Goal: Navigation & Orientation: Find specific page/section

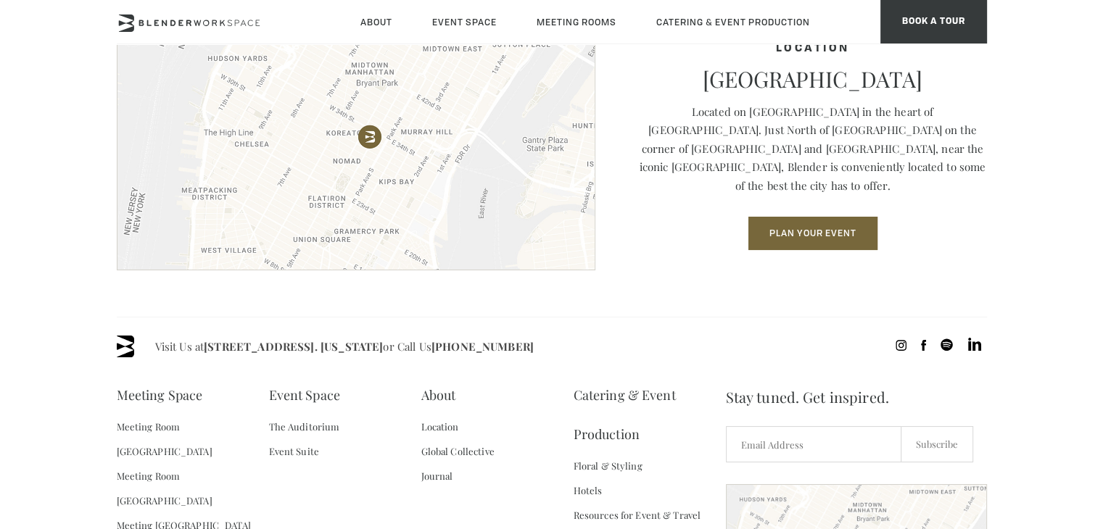
scroll to position [2038, 0]
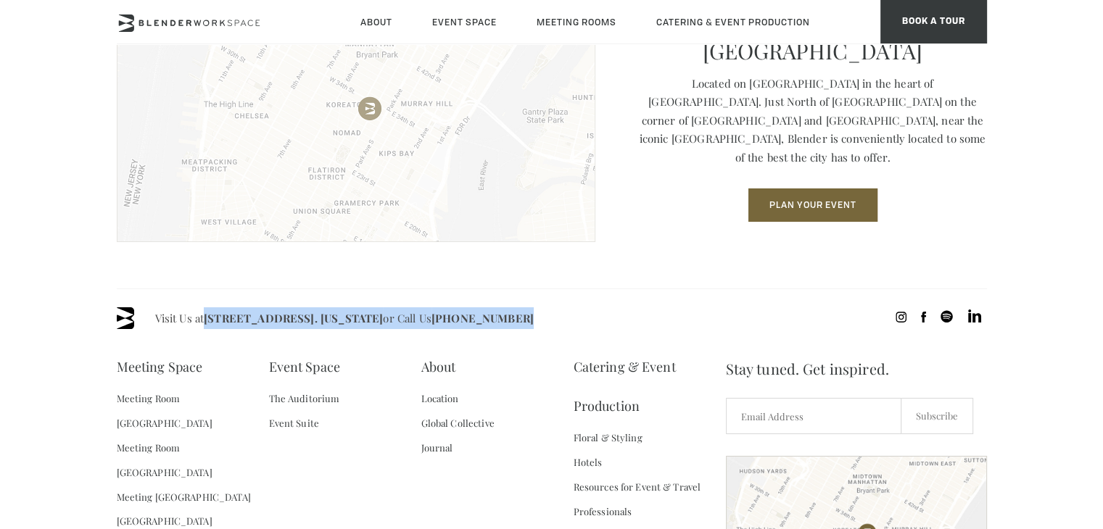
drag, startPoint x: 206, startPoint y: 320, endPoint x: 490, endPoint y: 175, distance: 319.1
click at [558, 330] on div "Visit Us at 135 Madison Ave / E 31st St - Fl 8. New York or Call Us (718) 395-4…" at bounding box center [552, 478] width 870 height 379
copy span "135 Madison Ave / E 31st St - Fl 8. New York or Call Us (718) 395-4694"
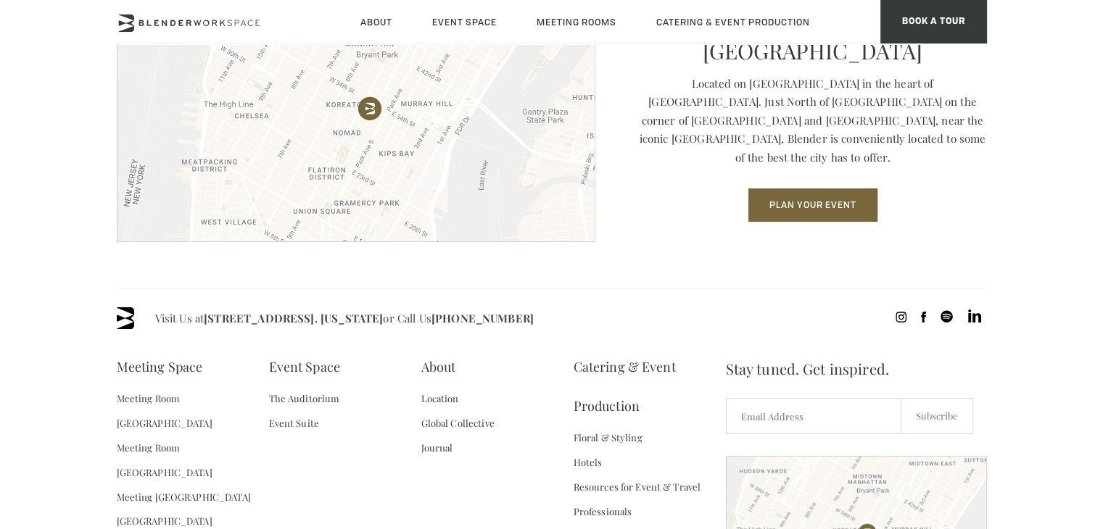
click at [326, 282] on section "Location Midtown South NoMad Located on Madison Avenue in the heart of NoMad. J…" at bounding box center [551, 134] width 1103 height 310
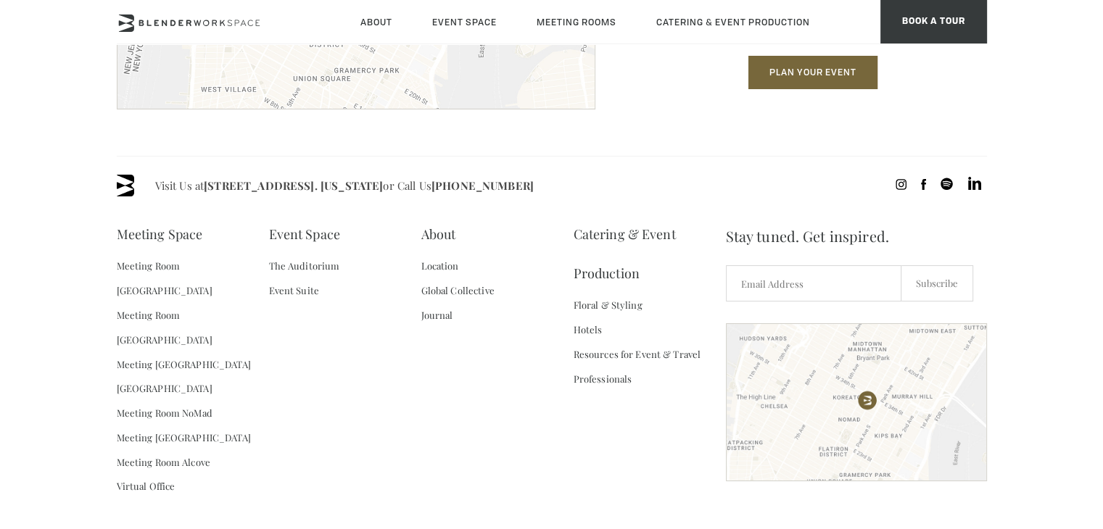
scroll to position [2196, 0]
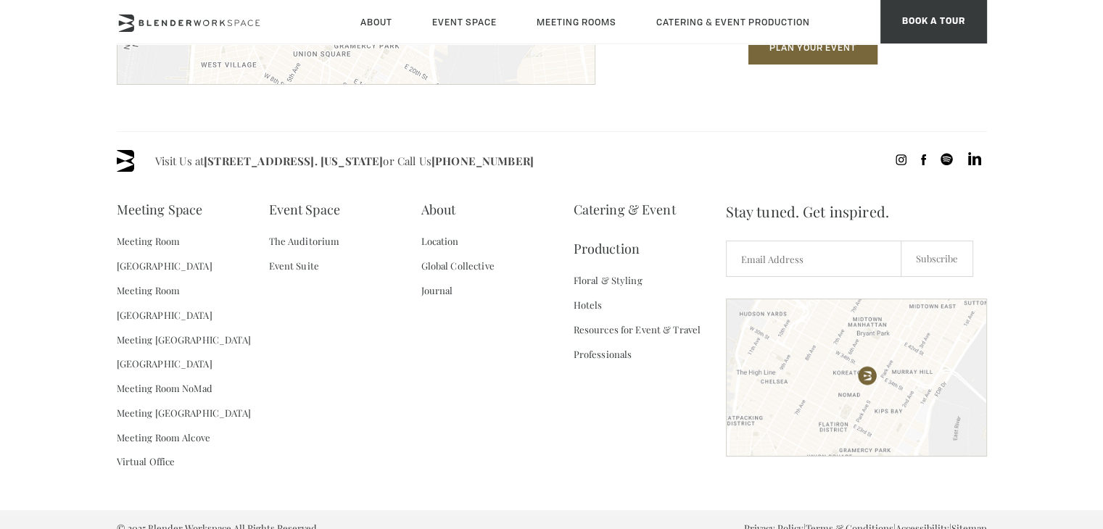
click at [895, 159] on span at bounding box center [938, 161] width 96 height 22
click at [934, 184] on div "Visit Us at 135 Madison Ave / E 31st St - Fl 8. New York or Call Us (718) 395-4…" at bounding box center [552, 320] width 870 height 379
click at [899, 160] on icon at bounding box center [901, 159] width 11 height 11
click at [434, 409] on div "Meeting Space Meeting Room Madison Meeting Room Flatiron Meeting Room Fifth Ave…" at bounding box center [421, 341] width 609 height 302
click at [924, 159] on icon at bounding box center [923, 159] width 5 height 11
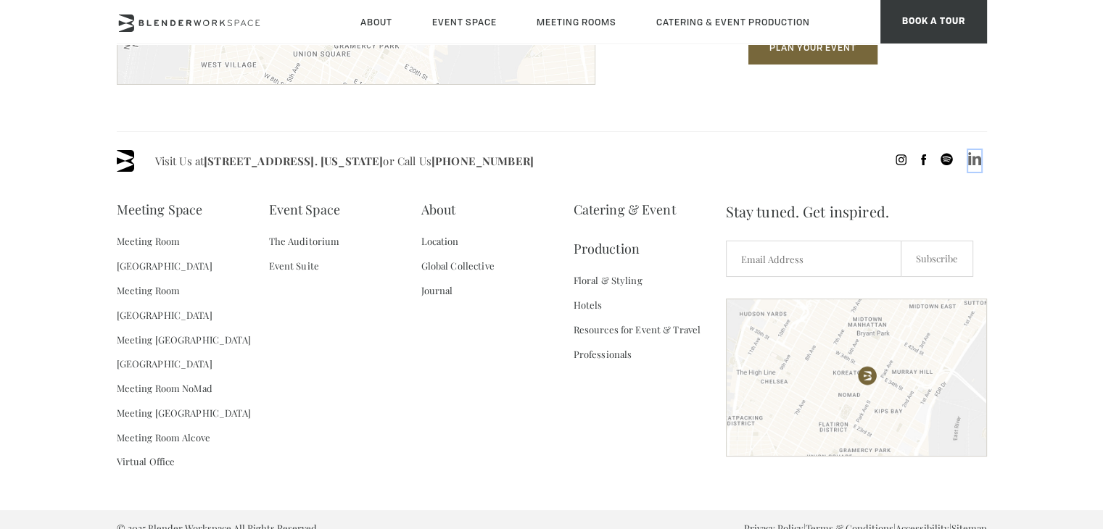
click at [975, 162] on icon at bounding box center [974, 158] width 13 height 13
click at [437, 206] on link "About" at bounding box center [438, 209] width 35 height 39
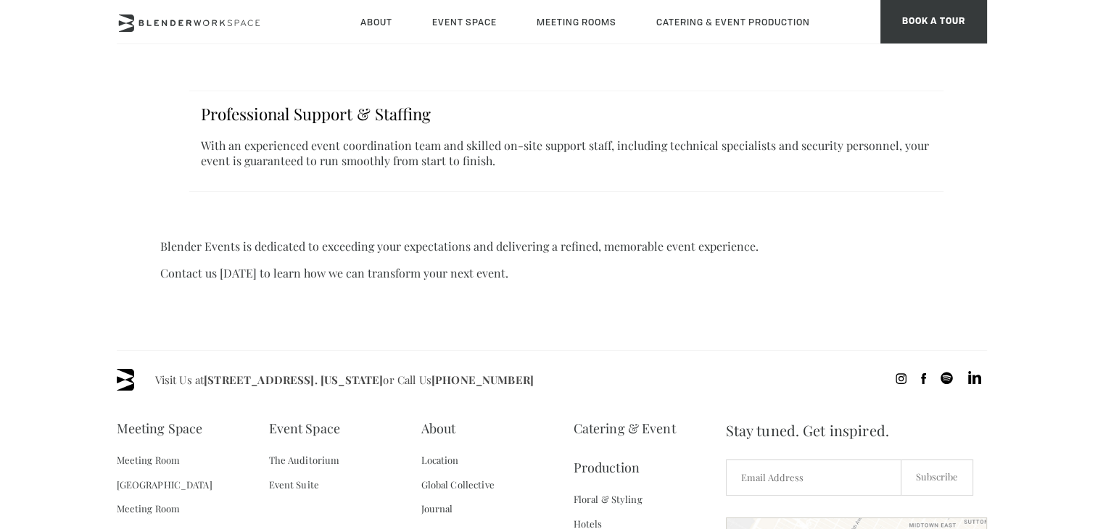
scroll to position [1159, 0]
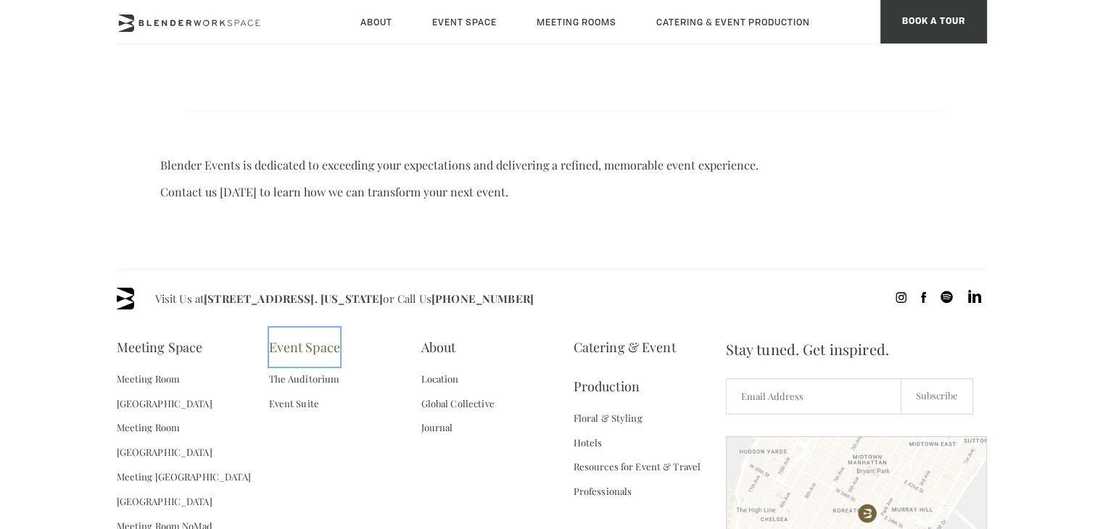
click at [316, 328] on link "Event Space" at bounding box center [304, 347] width 71 height 39
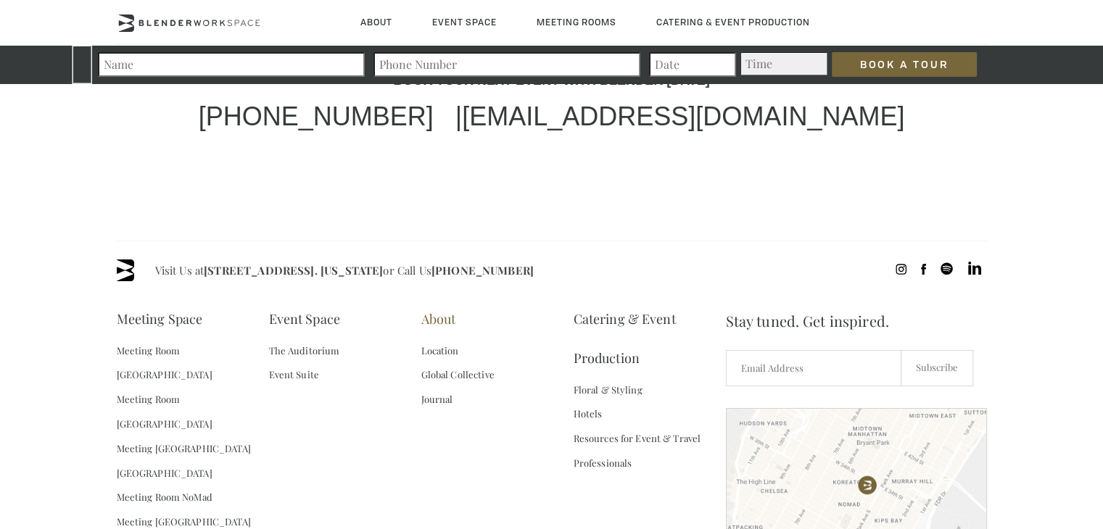
scroll to position [4525, 0]
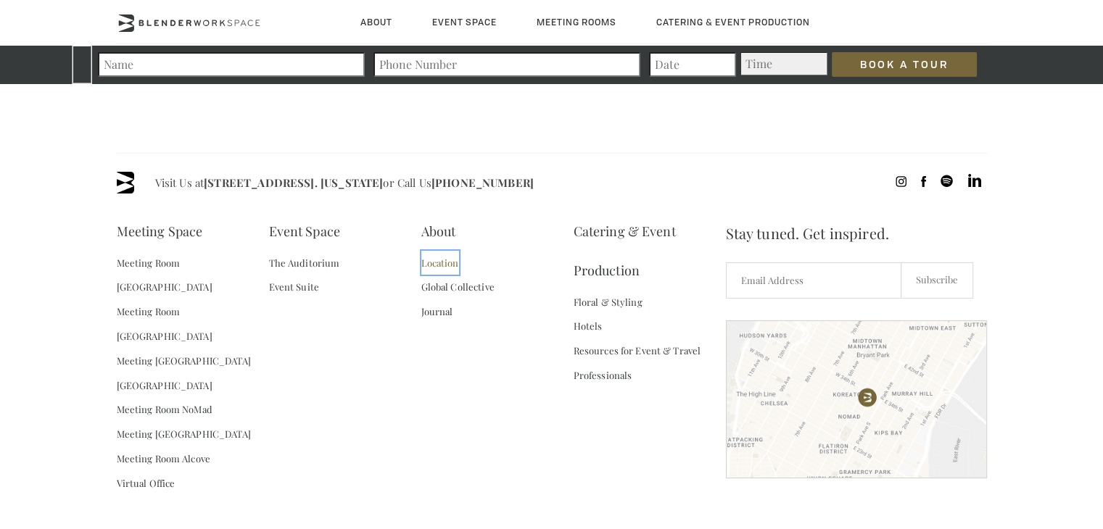
click at [437, 251] on link "Location" at bounding box center [440, 263] width 38 height 25
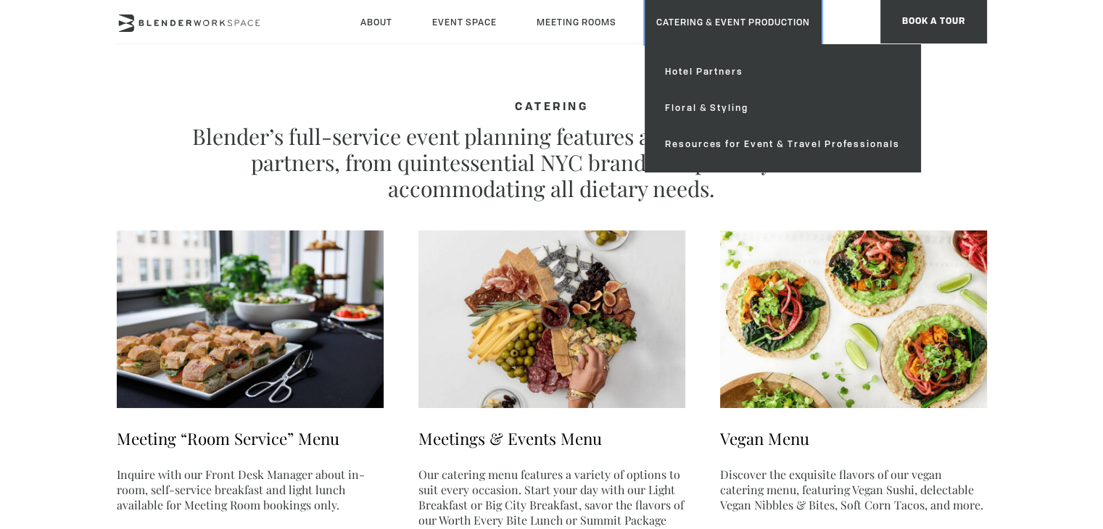
click at [692, 24] on link "Catering & Event Production" at bounding box center [733, 22] width 177 height 44
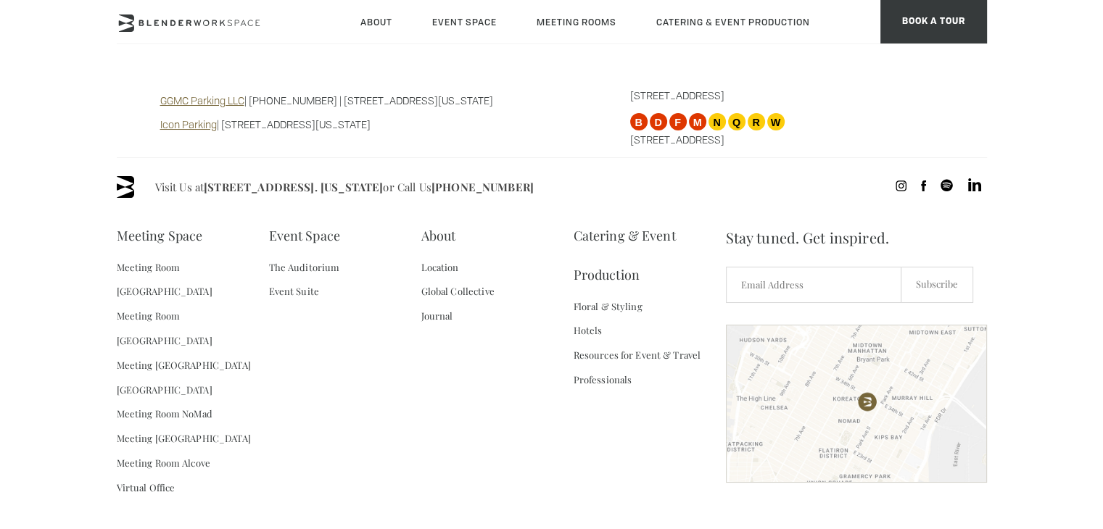
scroll to position [1355, 0]
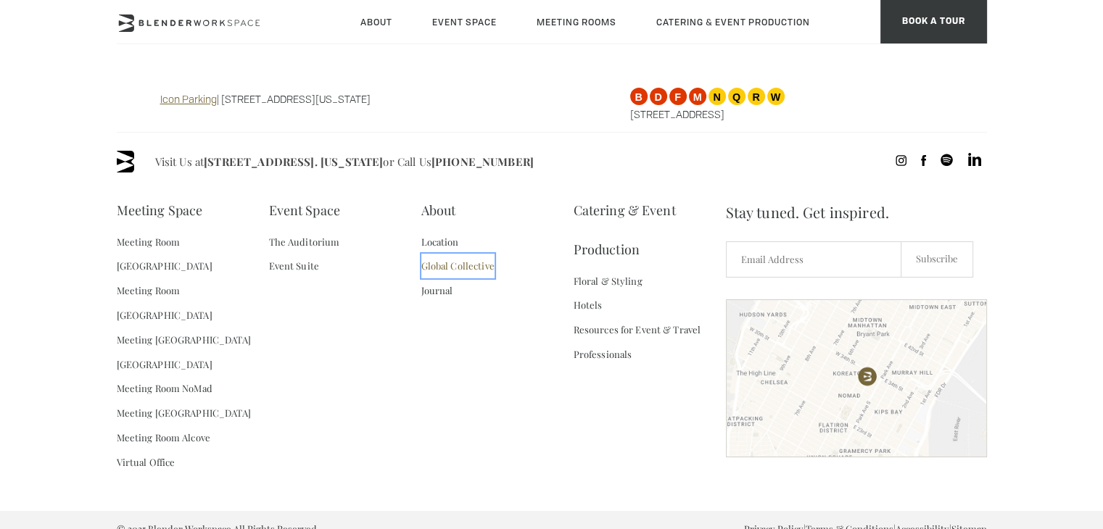
click at [441, 265] on link "Global Collective" at bounding box center [457, 266] width 73 height 25
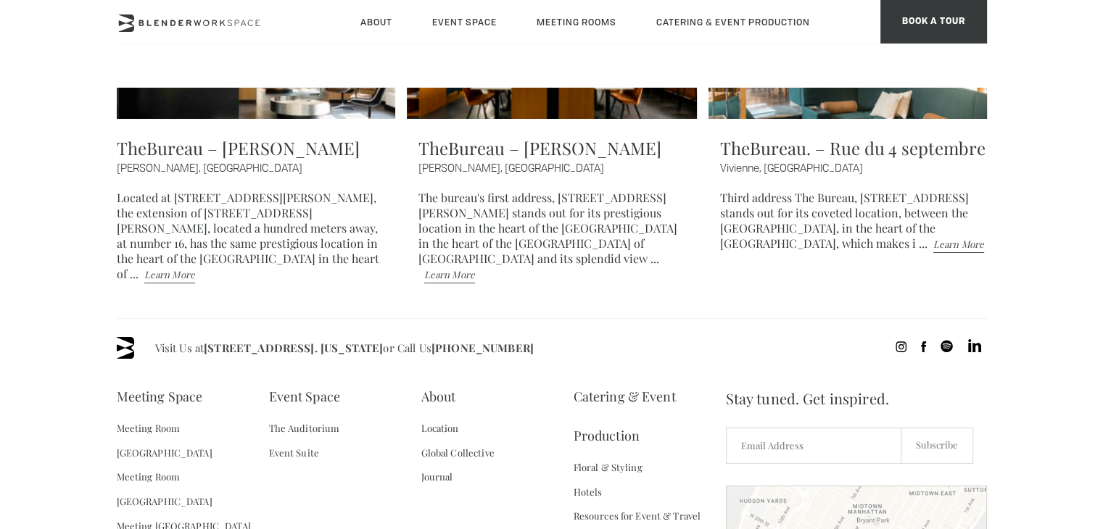
scroll to position [3431, 0]
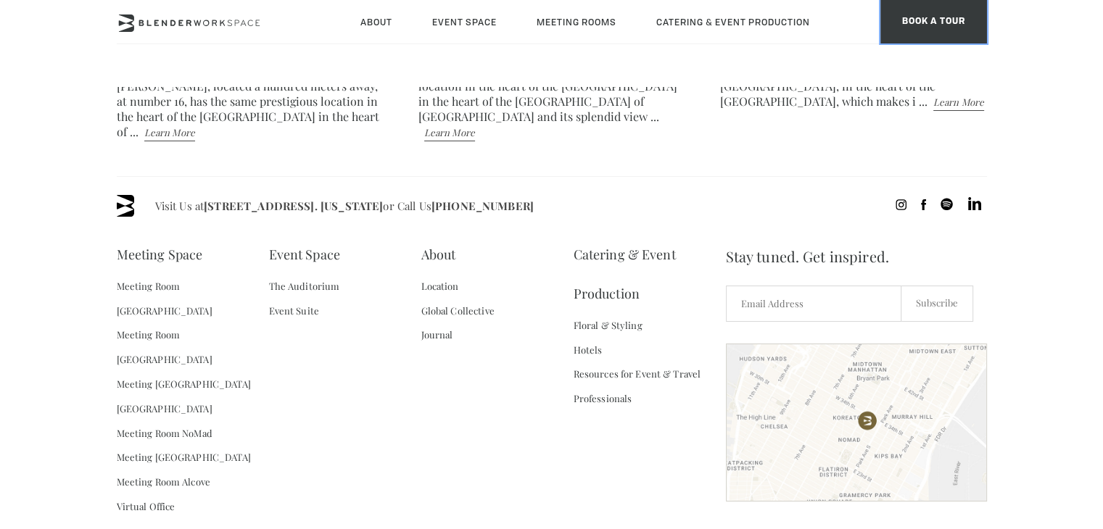
click at [928, 22] on span "BOOK A TOUR" at bounding box center [933, 22] width 107 height 44
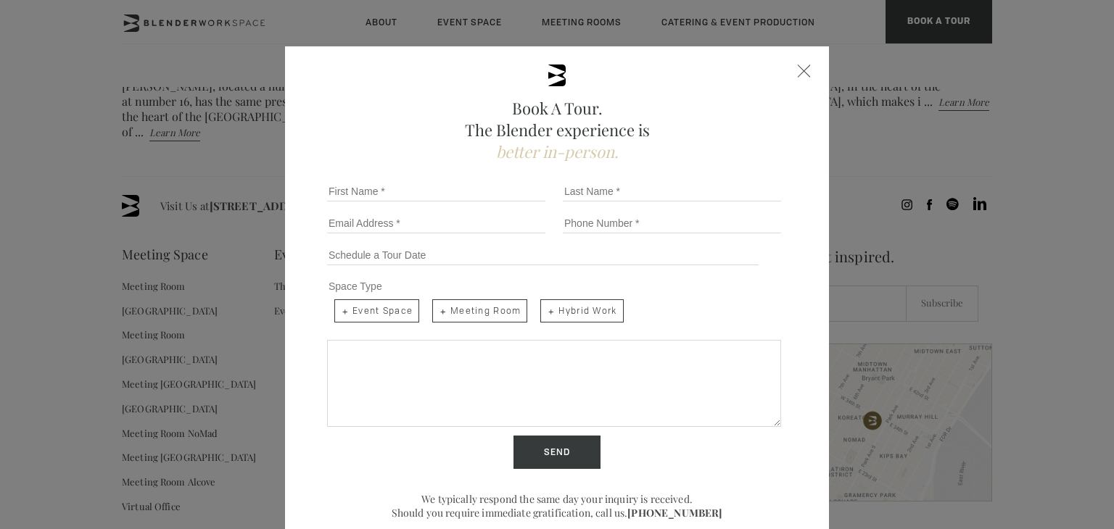
click at [815, 65] on div "Book A Tour. The Blender experience is better in-person. Team Size 1 2 3 4 5 6 …" at bounding box center [557, 304] width 544 height 517
click at [802, 70] on div "Close form" at bounding box center [804, 71] width 13 height 13
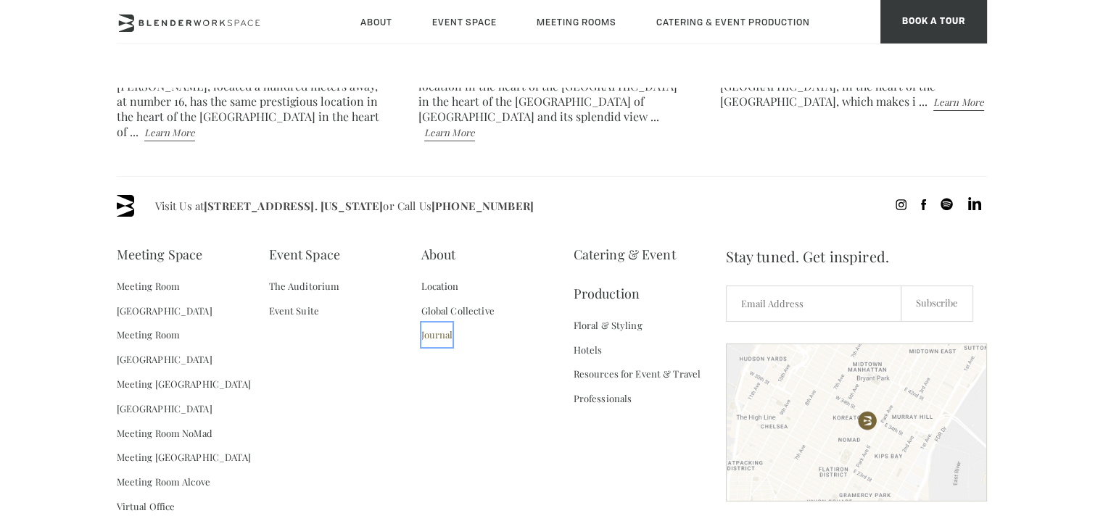
click at [428, 323] on link "Journal" at bounding box center [437, 335] width 32 height 25
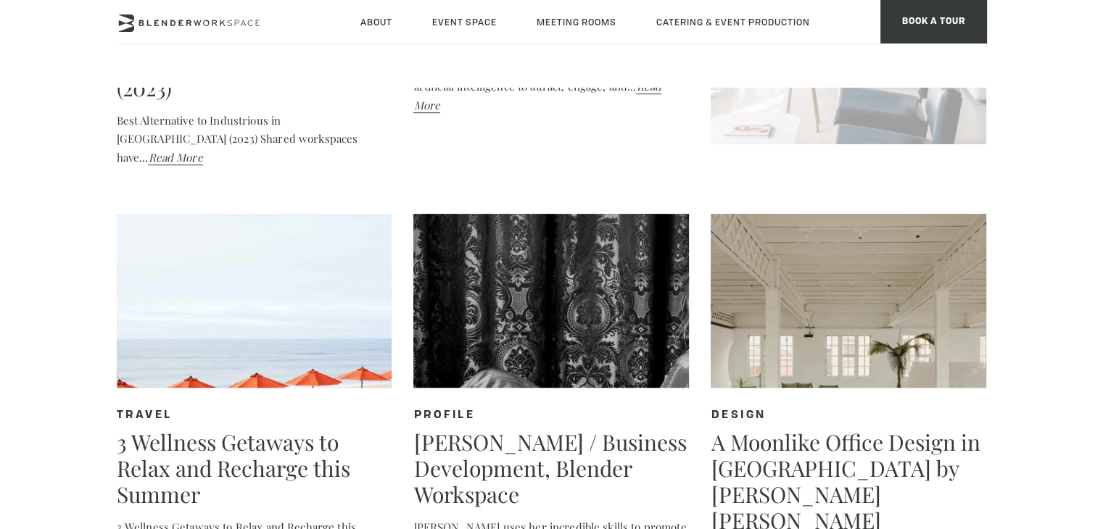
scroll to position [1270, 0]
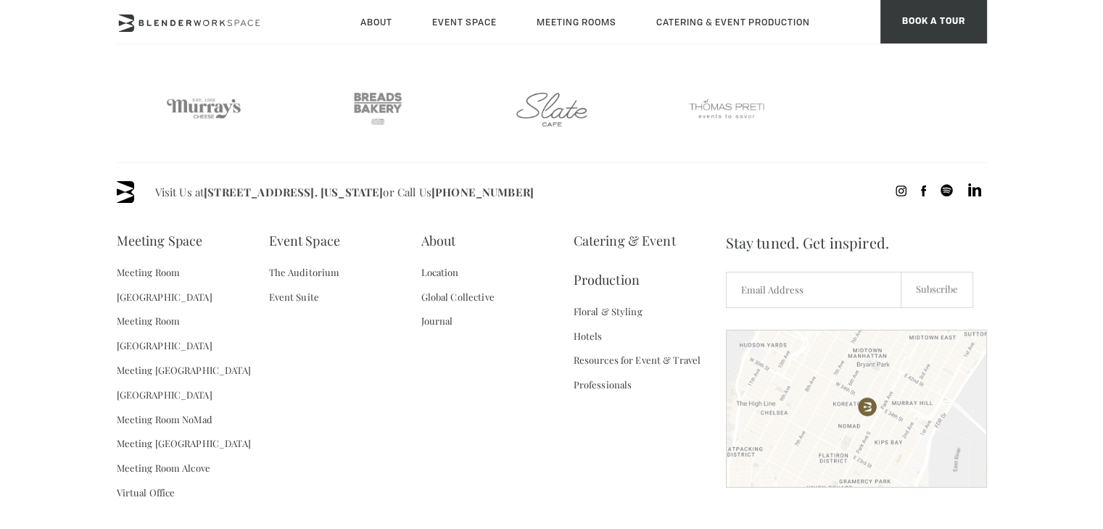
scroll to position [991, 0]
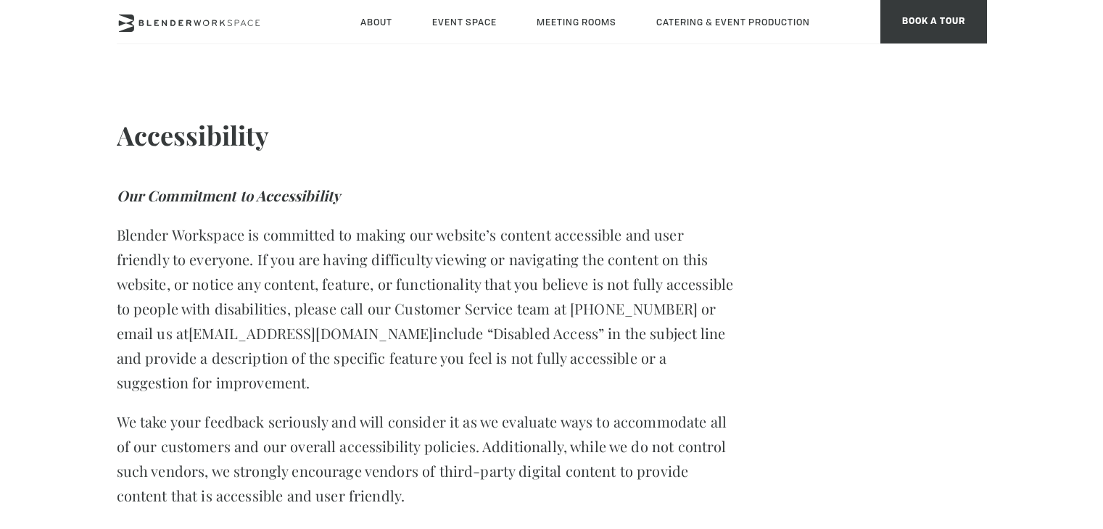
type div "[DATE]"
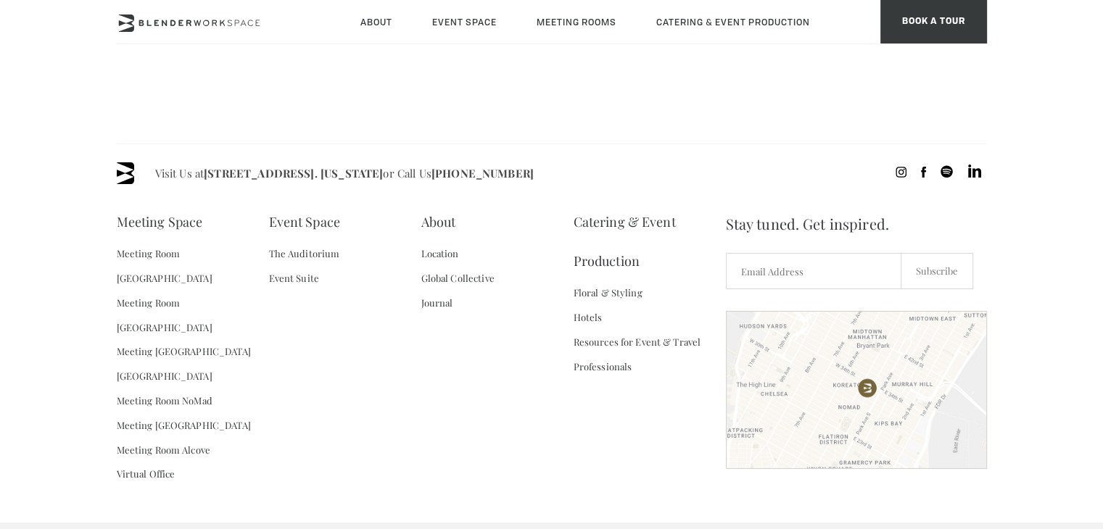
scroll to position [479, 0]
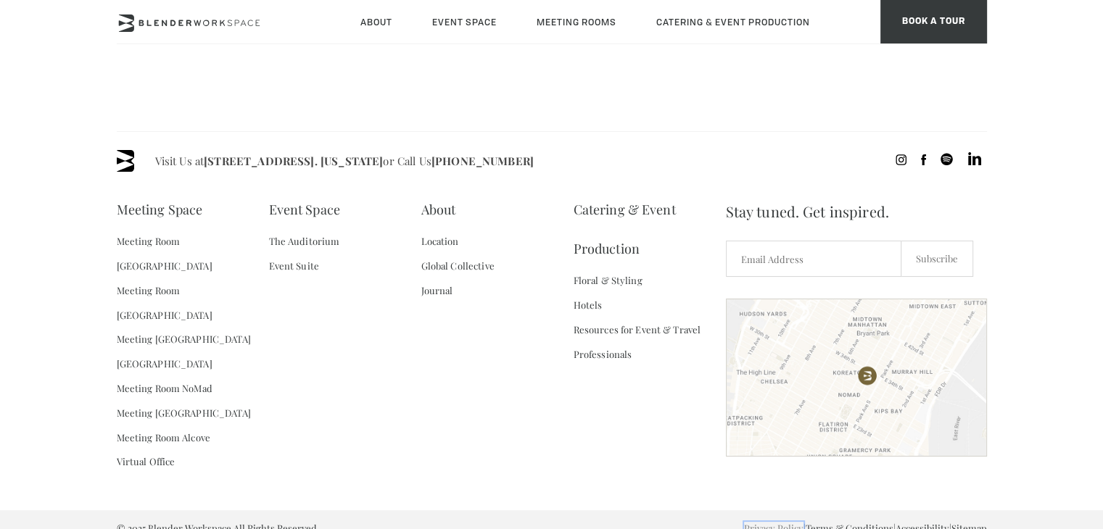
click at [751, 522] on link "Privacy Policy" at bounding box center [773, 528] width 59 height 12
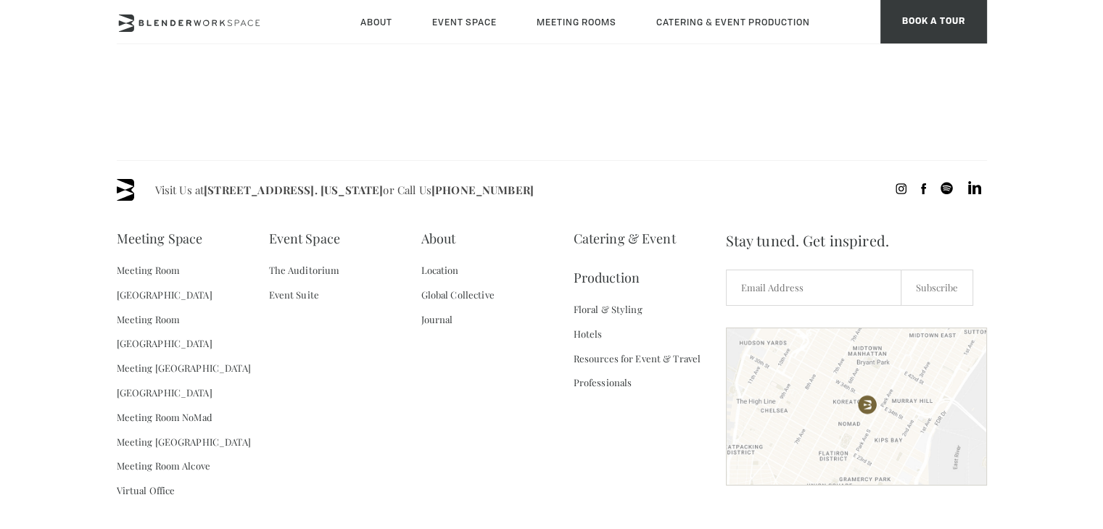
scroll to position [683, 0]
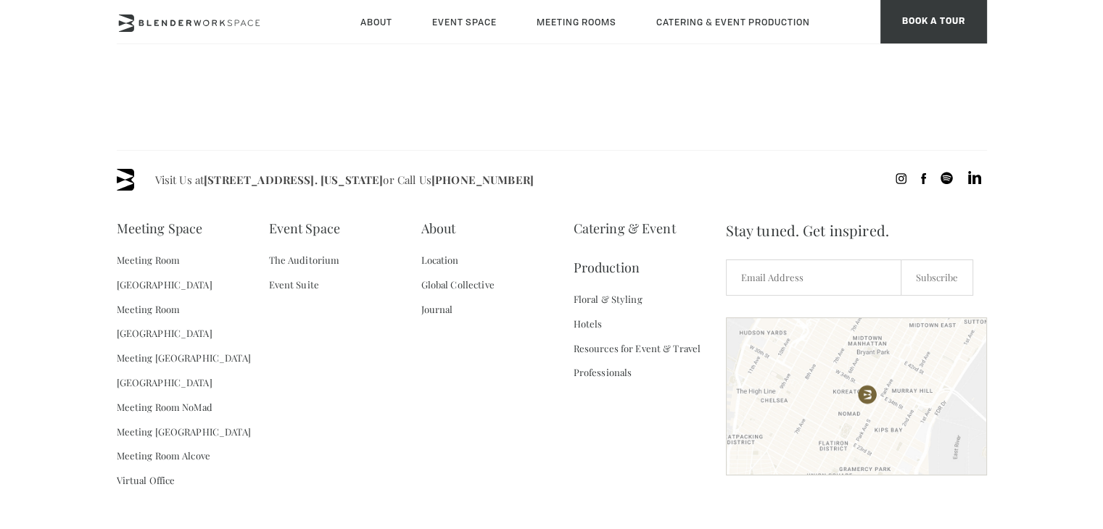
drag, startPoint x: 830, startPoint y: 504, endPoint x: 782, endPoint y: 492, distance: 49.2
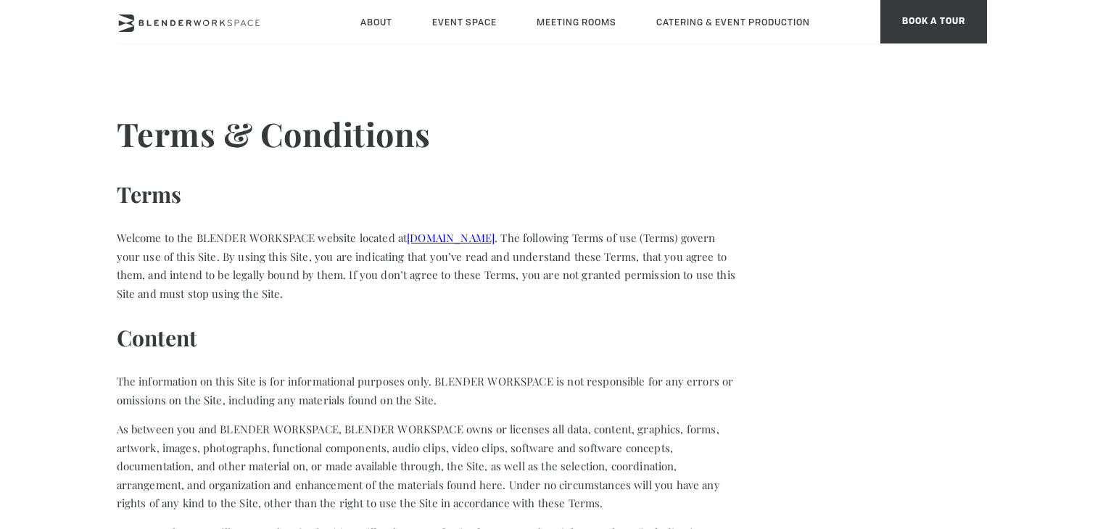
type div "[DATE]"
type div "2025-09-14"
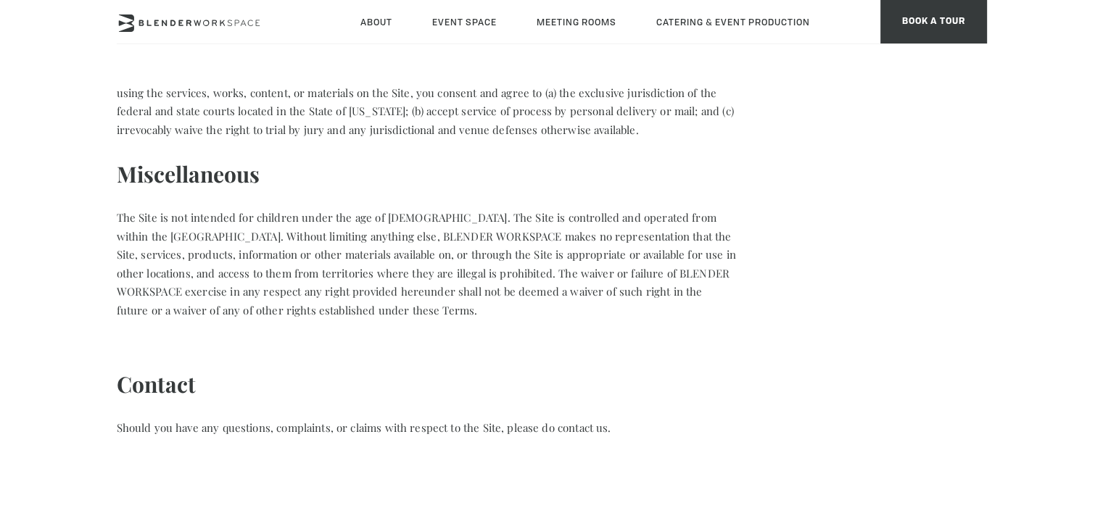
scroll to position [1523, 0]
